Goal: Task Accomplishment & Management: Use online tool/utility

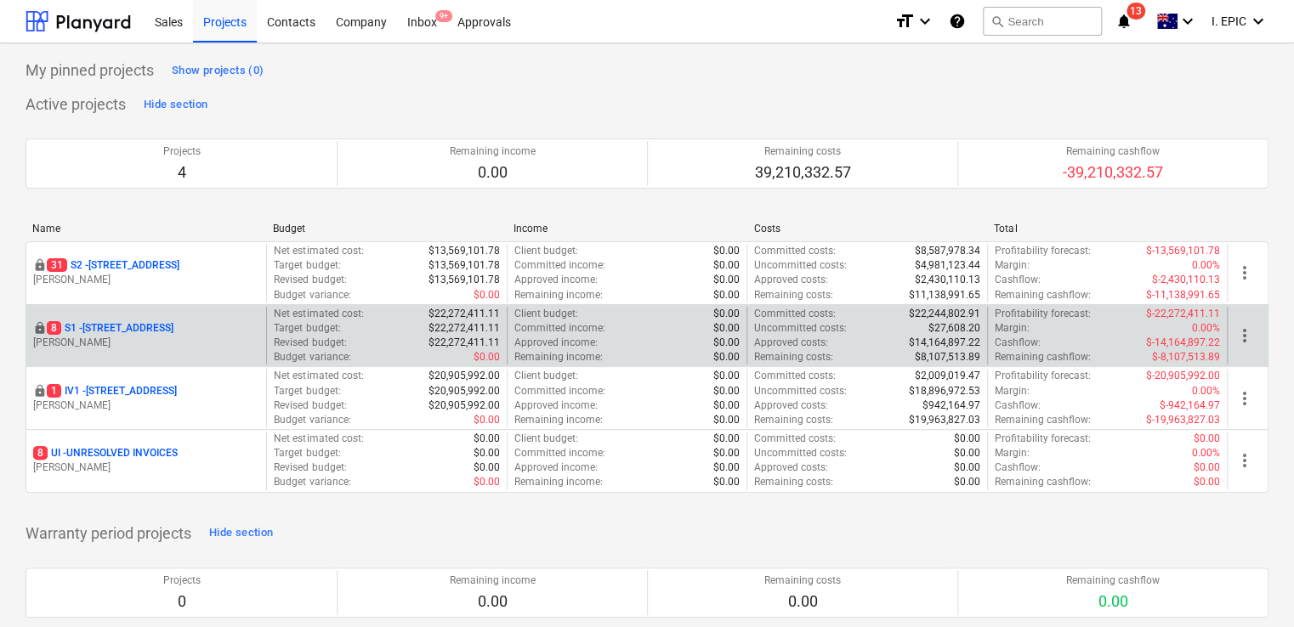
click at [143, 325] on p "[STREET_ADDRESS]" at bounding box center [110, 328] width 127 height 14
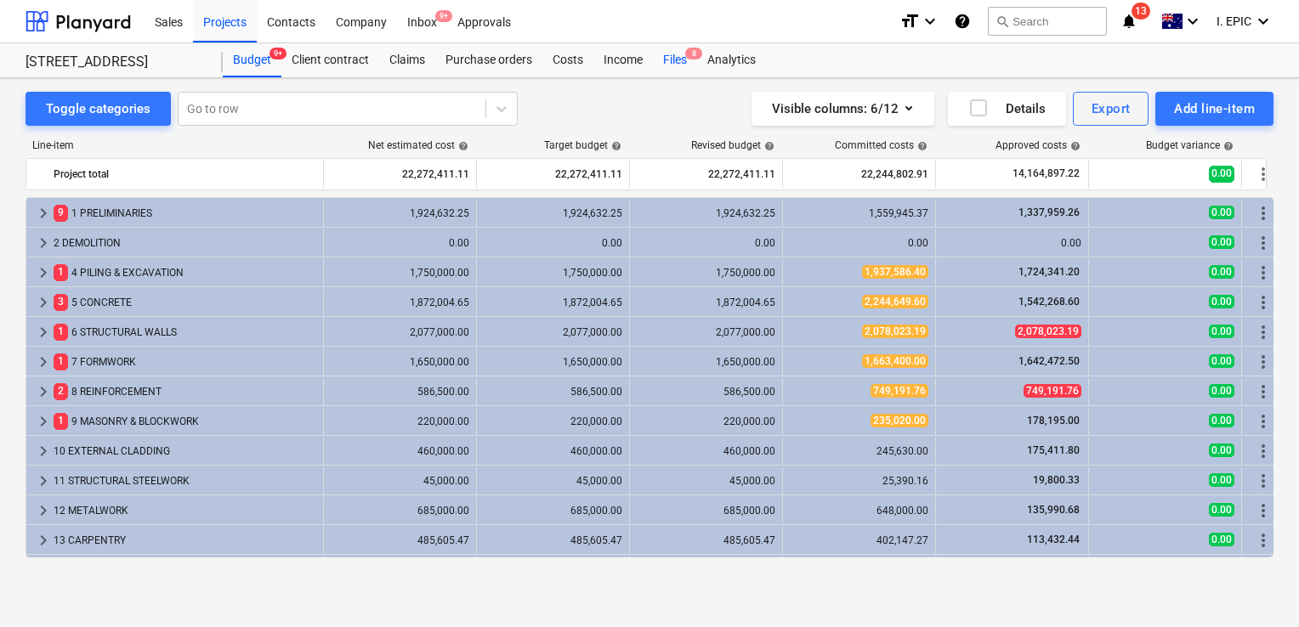
click at [663, 66] on div "Files 8" at bounding box center [675, 60] width 44 height 34
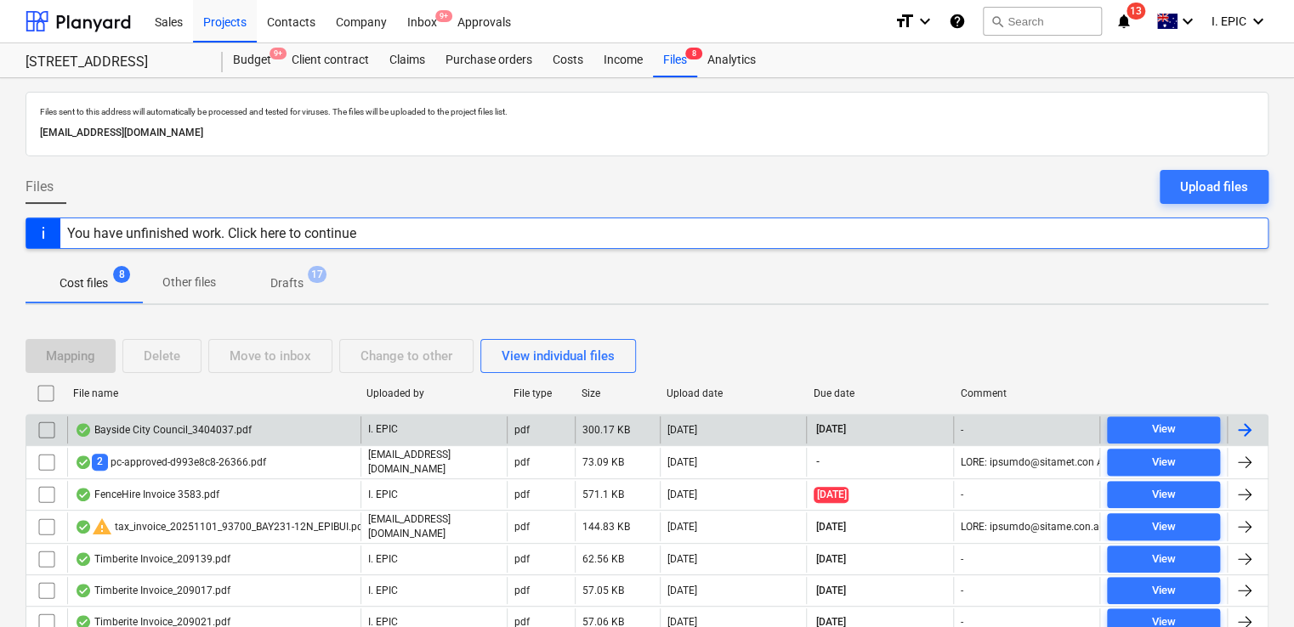
click at [156, 433] on div "Bayside City Council_3404037.pdf" at bounding box center [163, 430] width 177 height 14
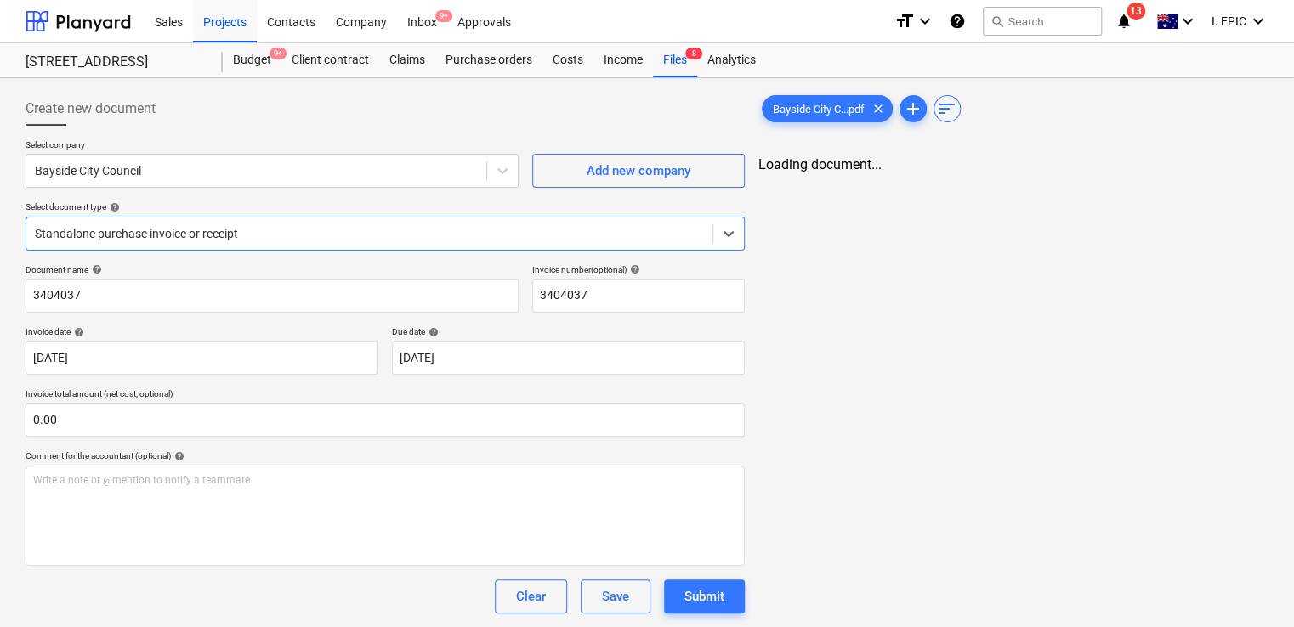
type input "3404037"
type input "[DATE]"
click at [672, 62] on div "Files 8" at bounding box center [675, 60] width 44 height 34
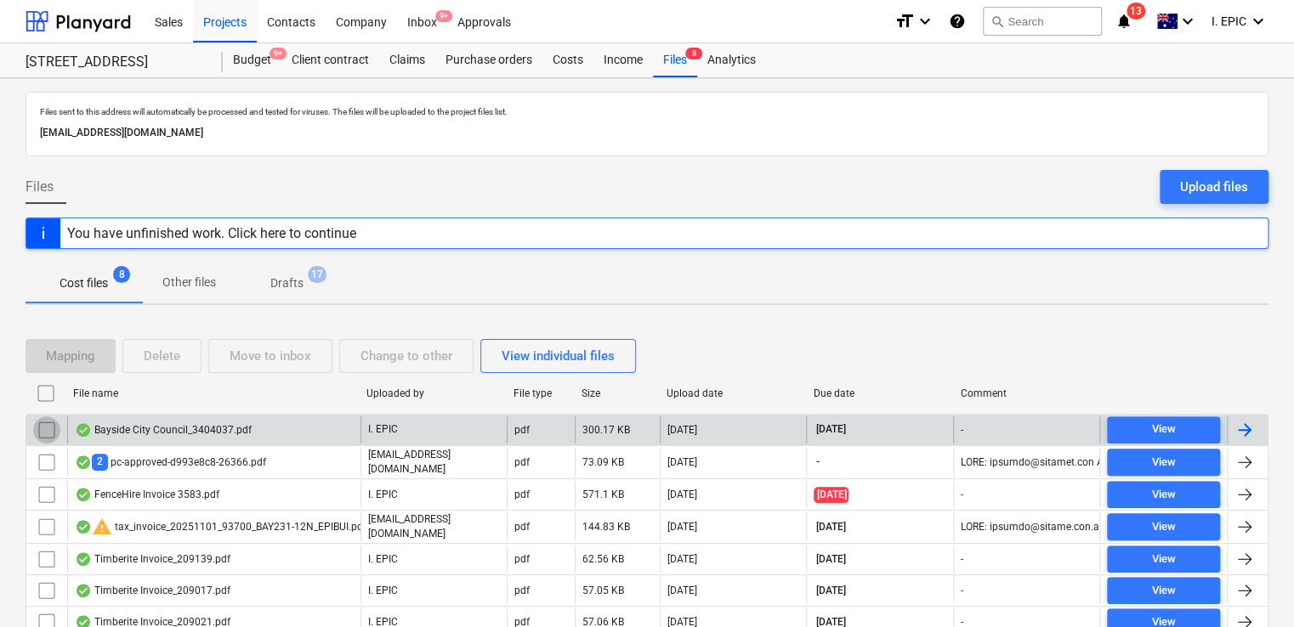
click at [48, 428] on input "checkbox" at bounding box center [46, 429] width 27 height 27
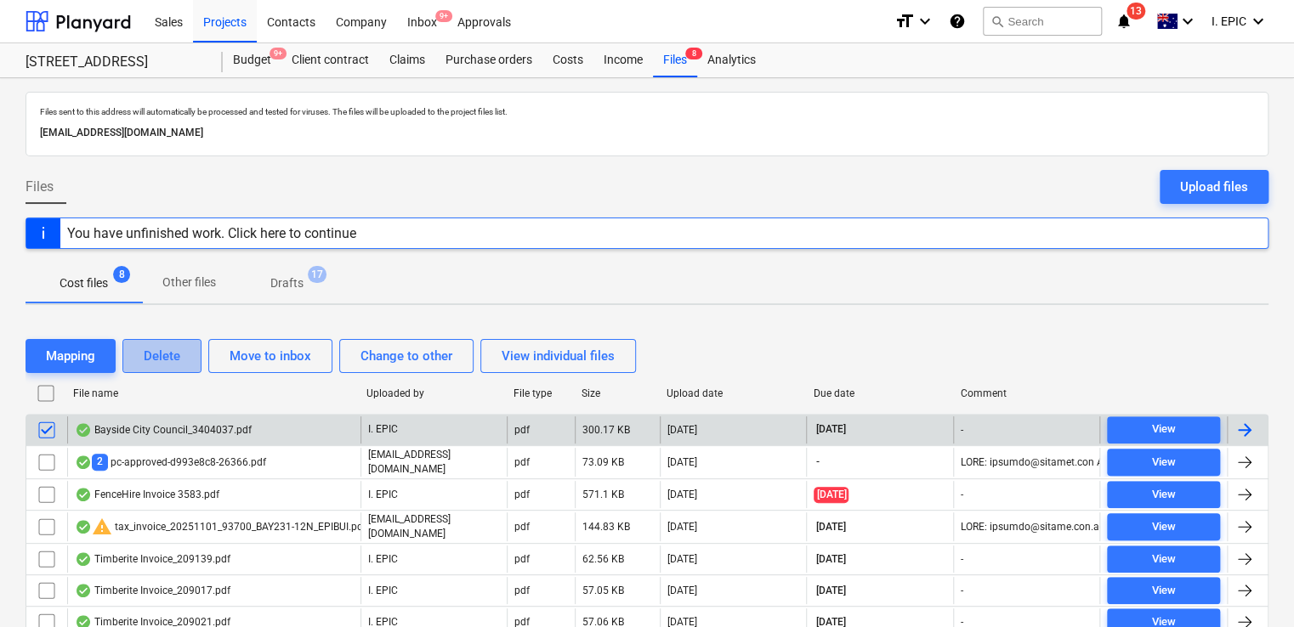
click at [169, 350] on div "Delete" at bounding box center [162, 356] width 37 height 22
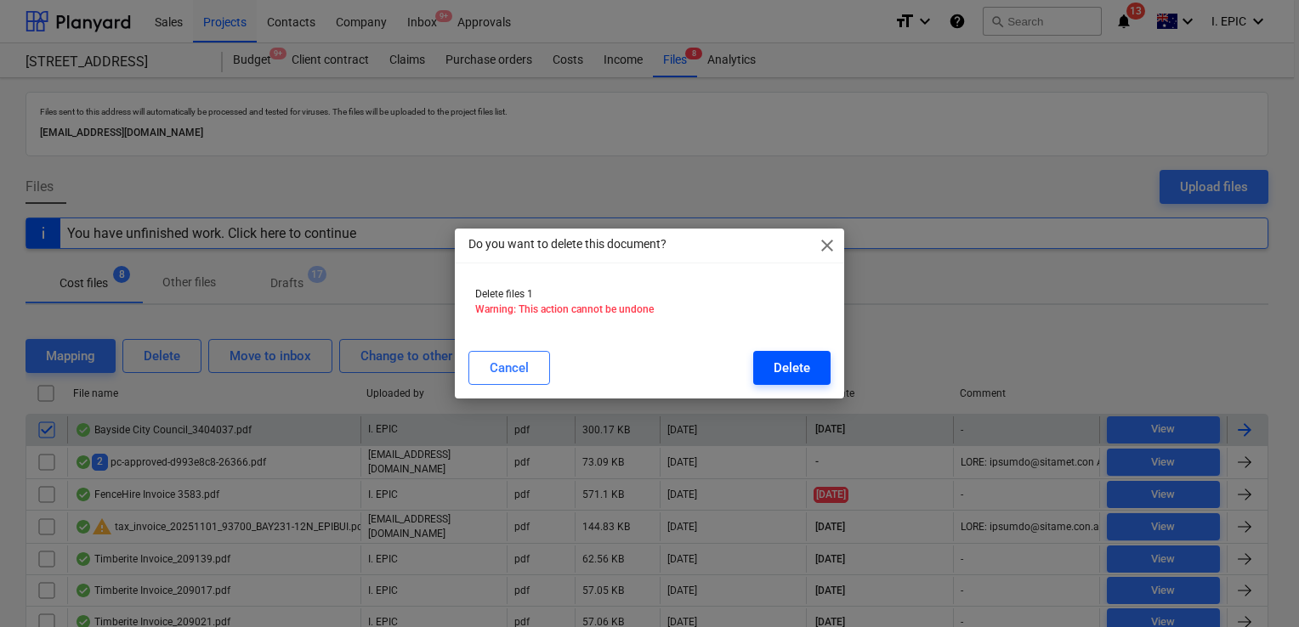
click at [783, 355] on button "Delete" at bounding box center [791, 368] width 77 height 34
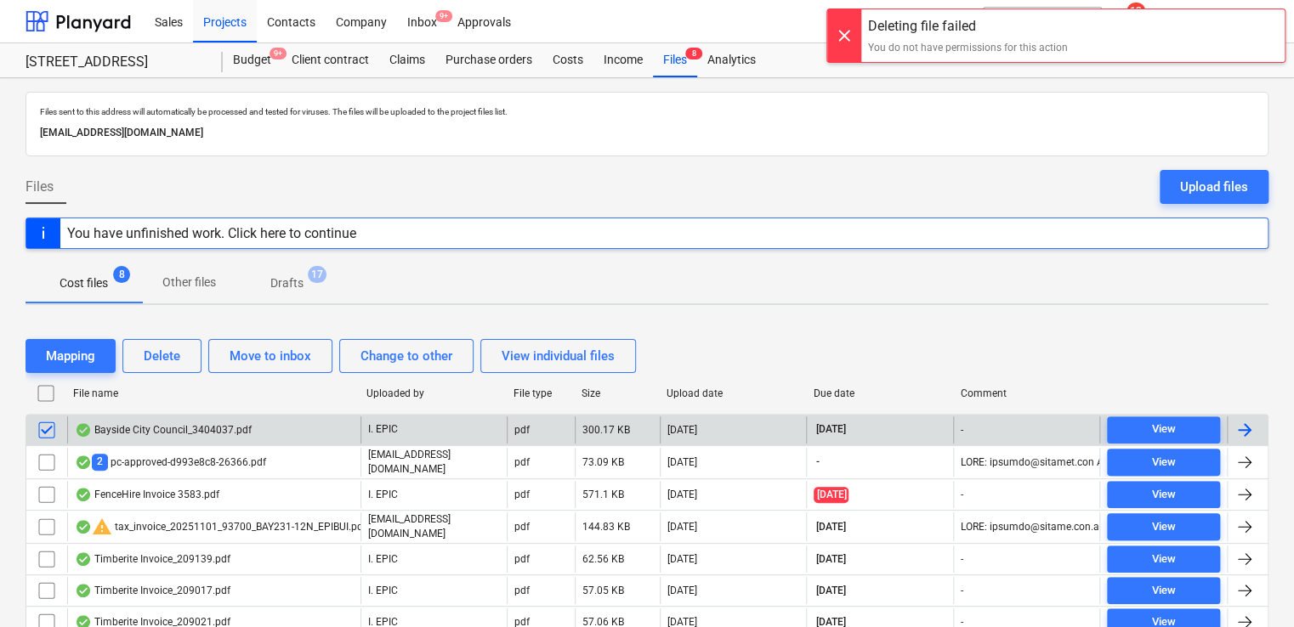
click at [229, 433] on div "Bayside City Council_3404037.pdf" at bounding box center [163, 430] width 177 height 14
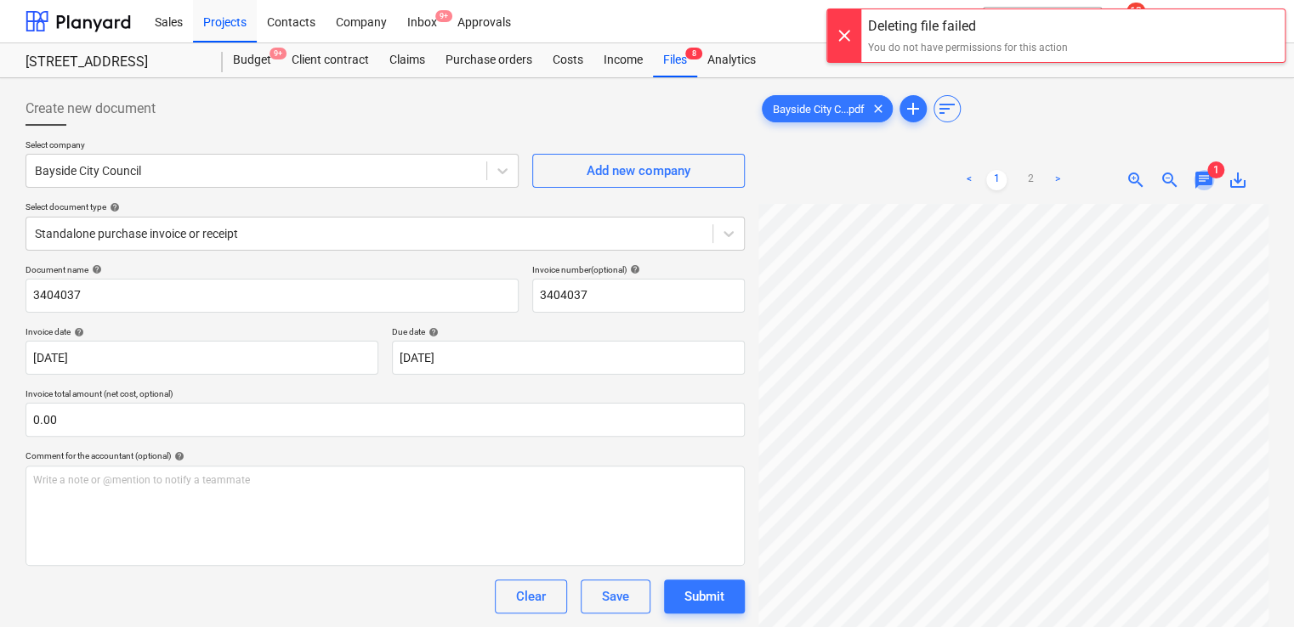
click at [1201, 182] on span "chat" at bounding box center [1203, 180] width 20 height 20
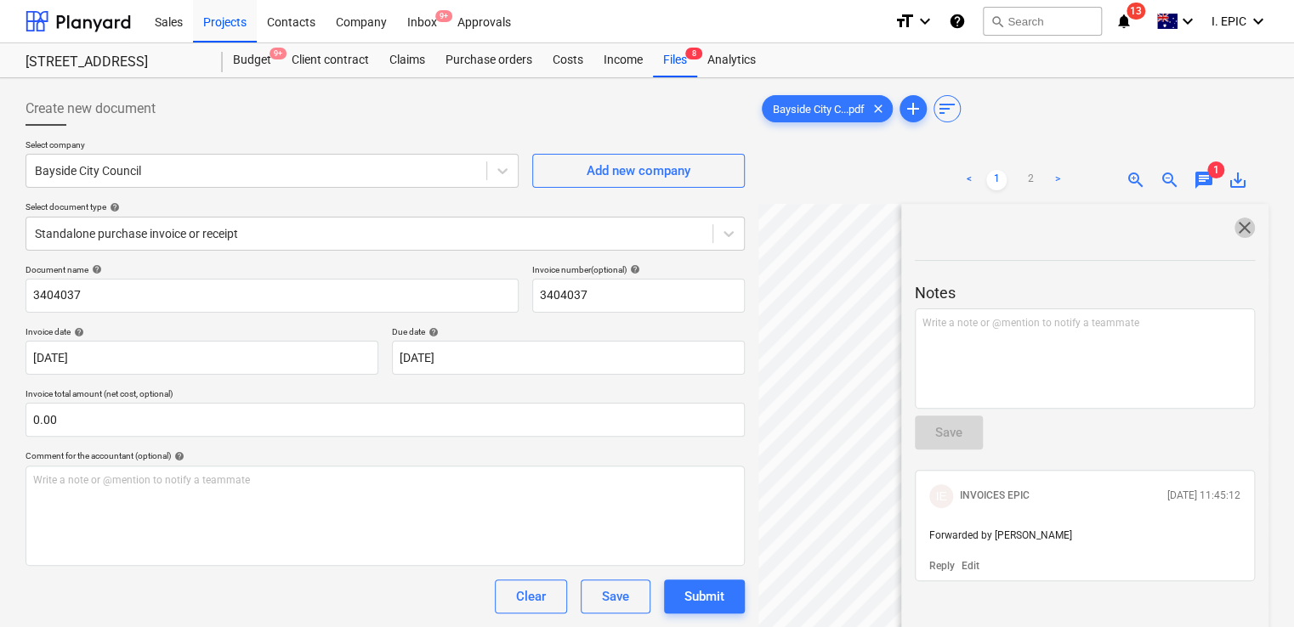
click at [1234, 231] on span "close" at bounding box center [1244, 228] width 20 height 20
